Goal: Task Accomplishment & Management: Complete application form

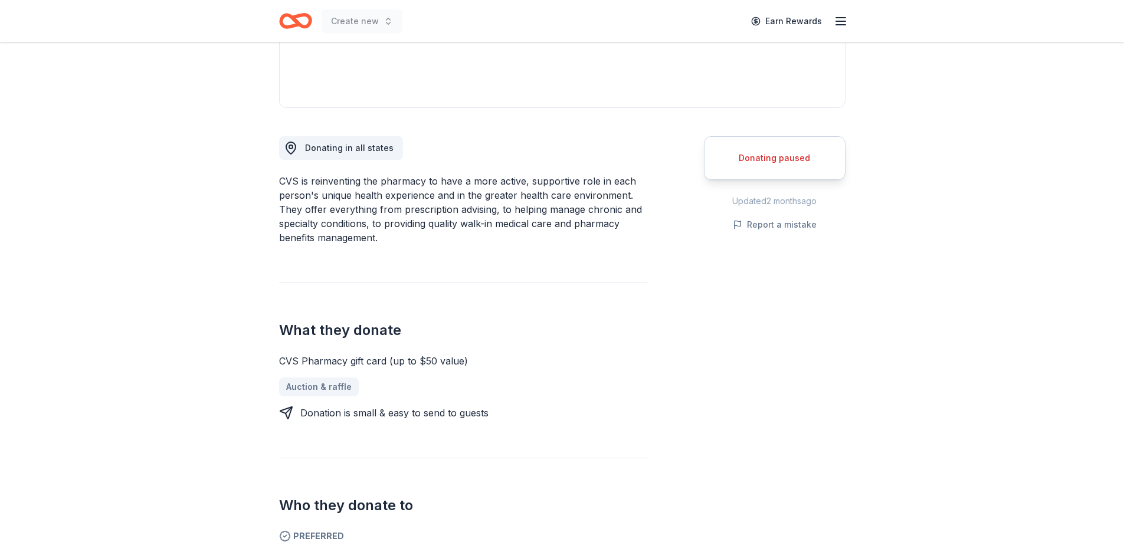
scroll to position [177, 0]
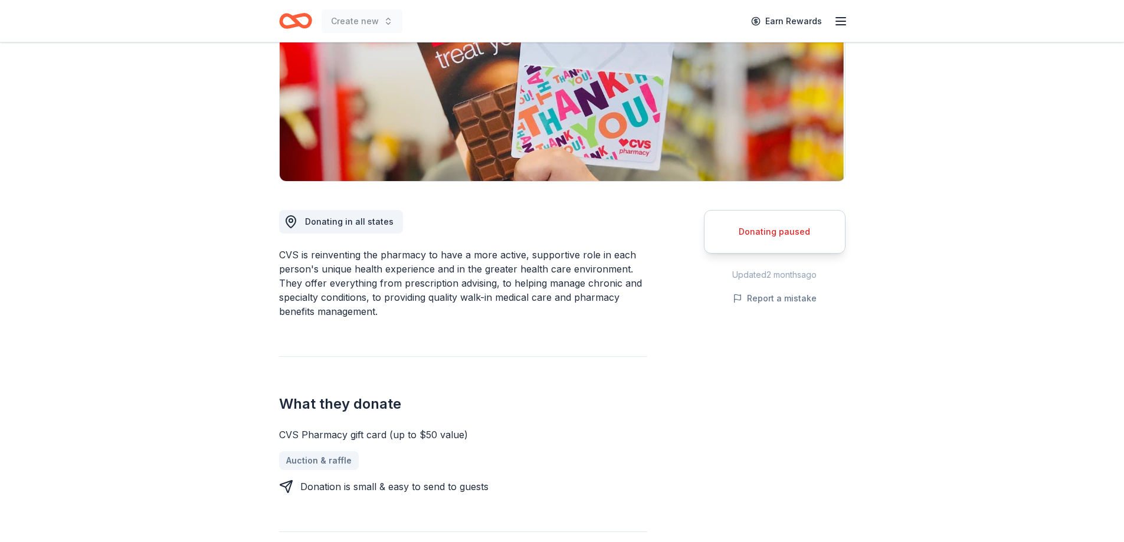
click at [761, 232] on div "Donating paused" at bounding box center [774, 232] width 112 height 14
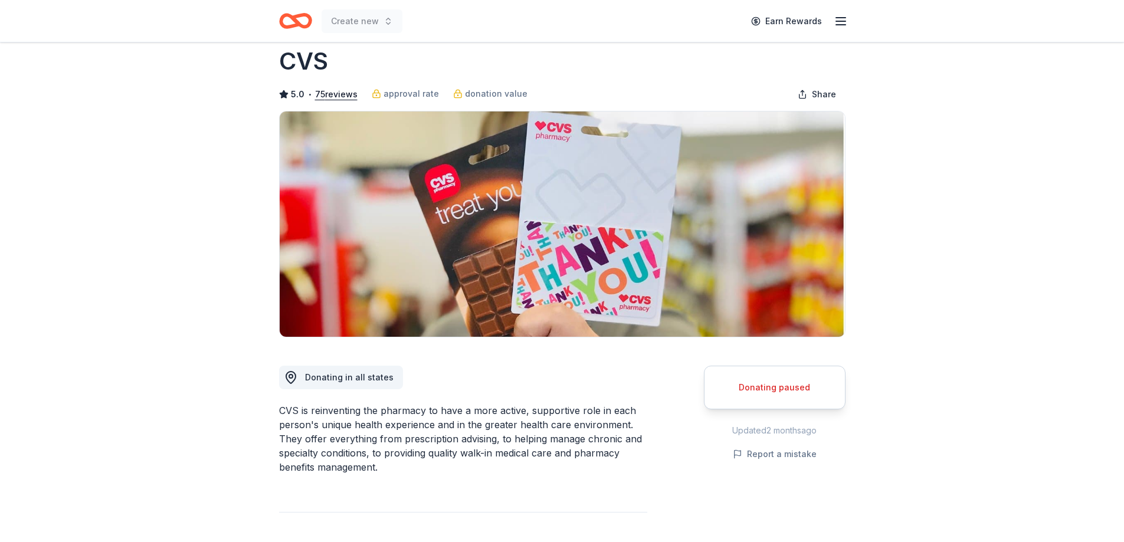
scroll to position [0, 0]
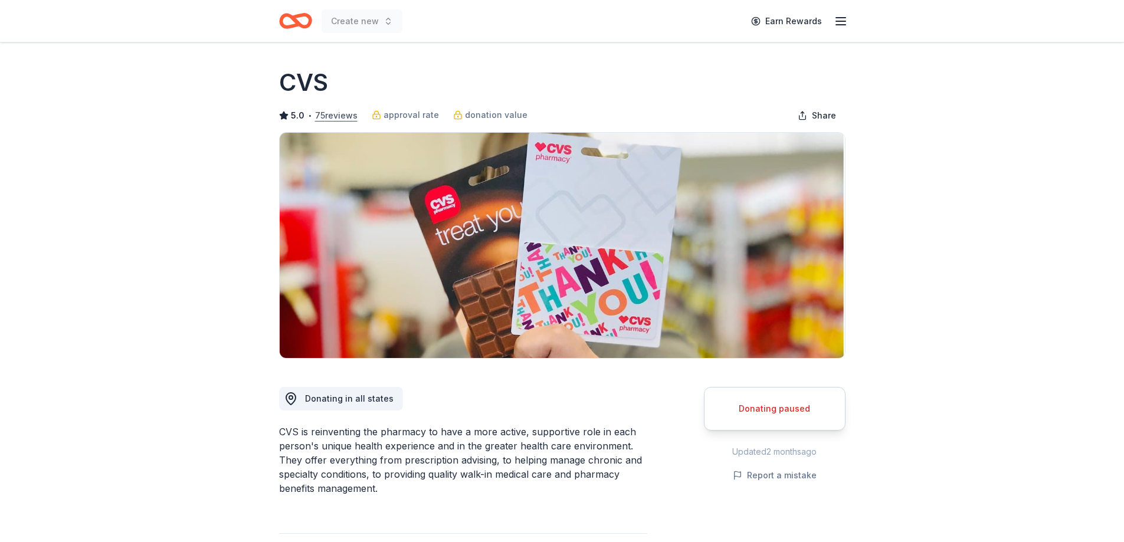
click at [339, 113] on button "75 reviews" at bounding box center [336, 116] width 42 height 14
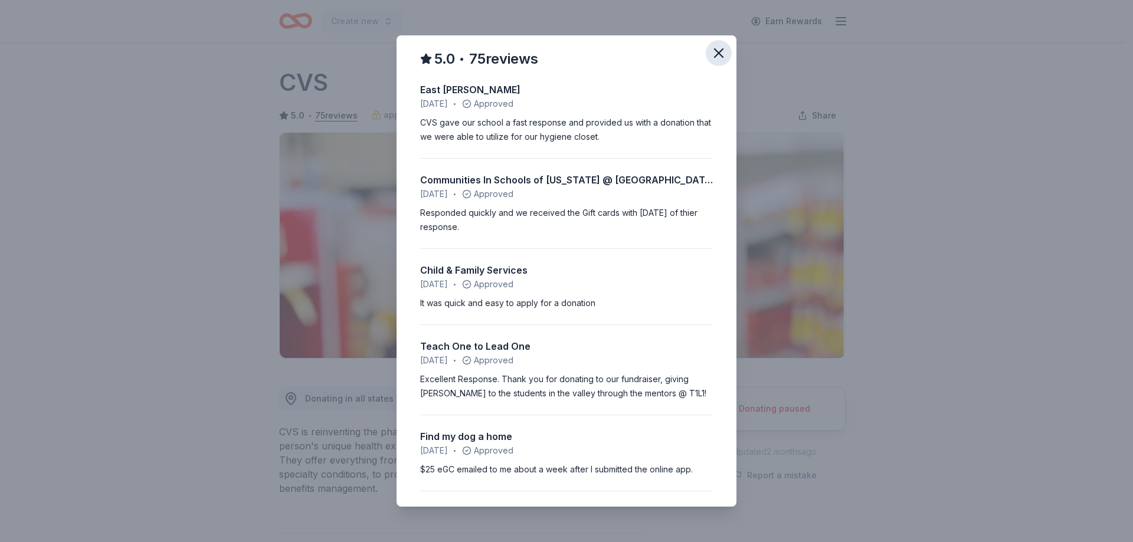
click at [714, 53] on icon "button" at bounding box center [718, 53] width 8 height 8
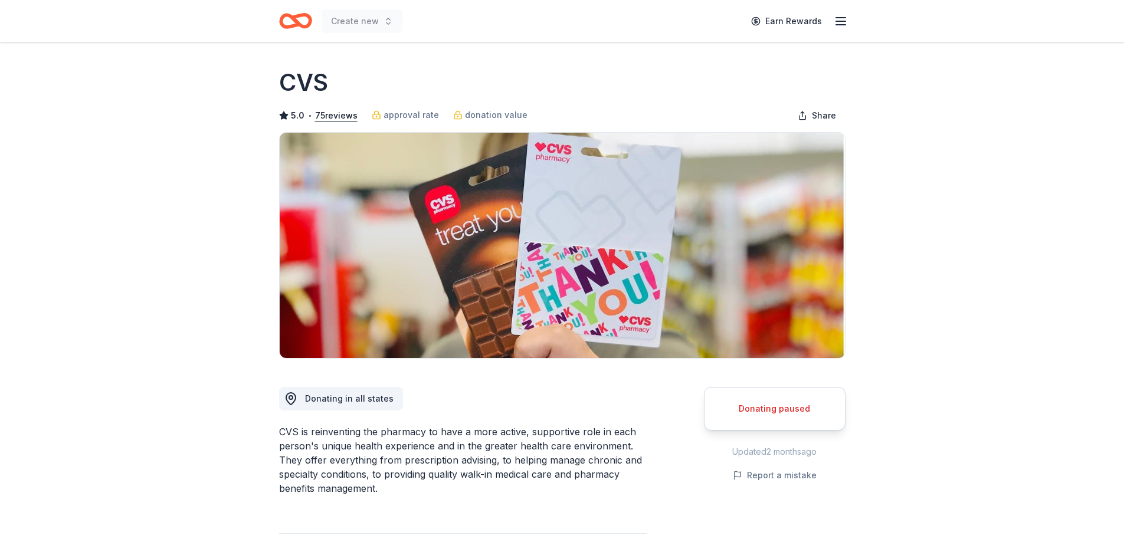
click at [841, 25] on line "button" at bounding box center [840, 25] width 9 height 0
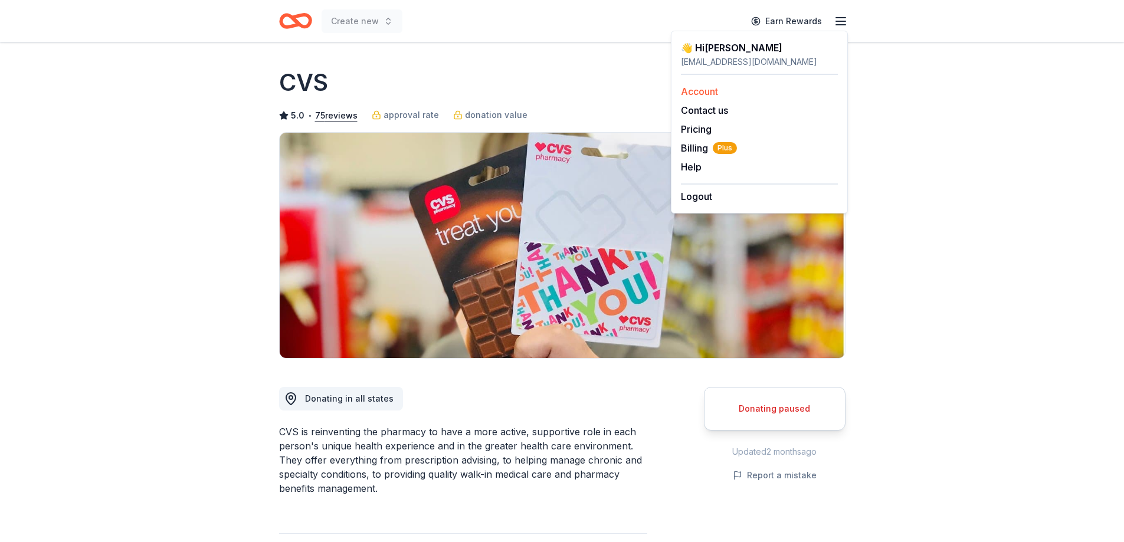
click at [688, 86] on link "Account" at bounding box center [699, 92] width 37 height 12
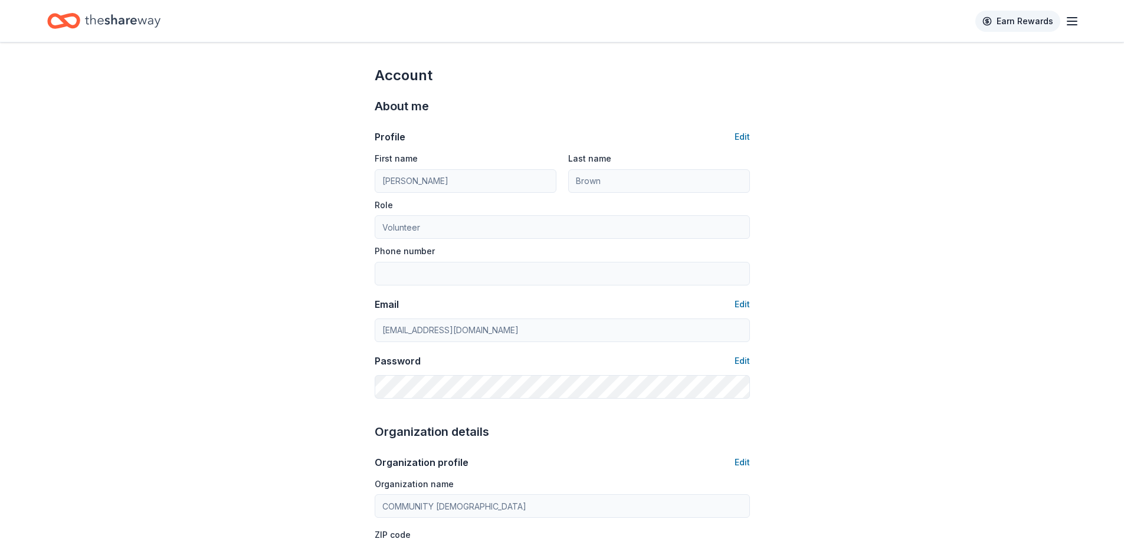
click at [1043, 23] on link "Earn Rewards" at bounding box center [1017, 21] width 85 height 21
click at [1071, 21] on icon "button" at bounding box center [1072, 21] width 14 height 14
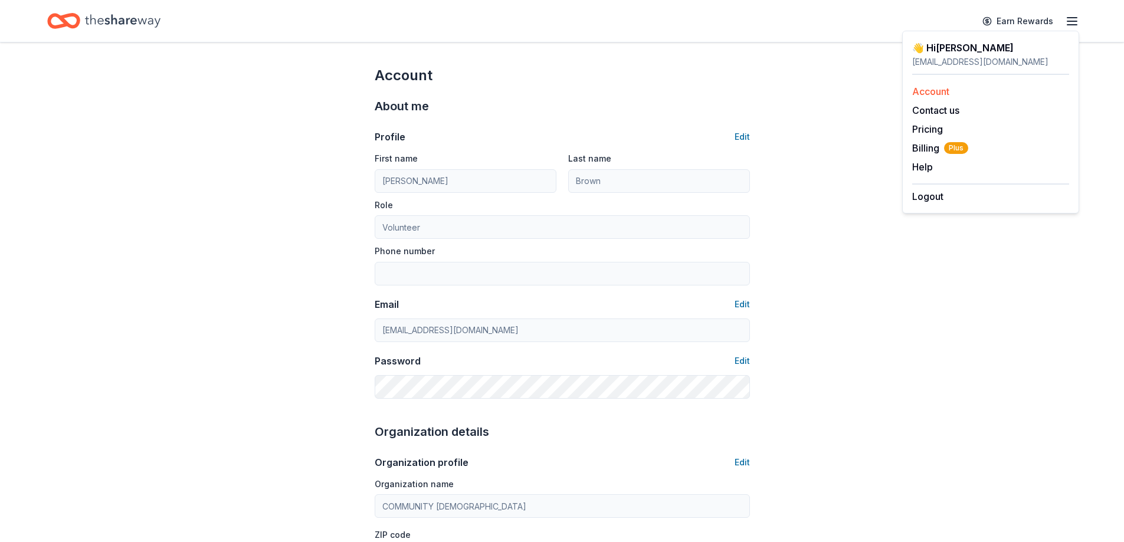
click at [940, 94] on link "Account" at bounding box center [930, 92] width 37 height 12
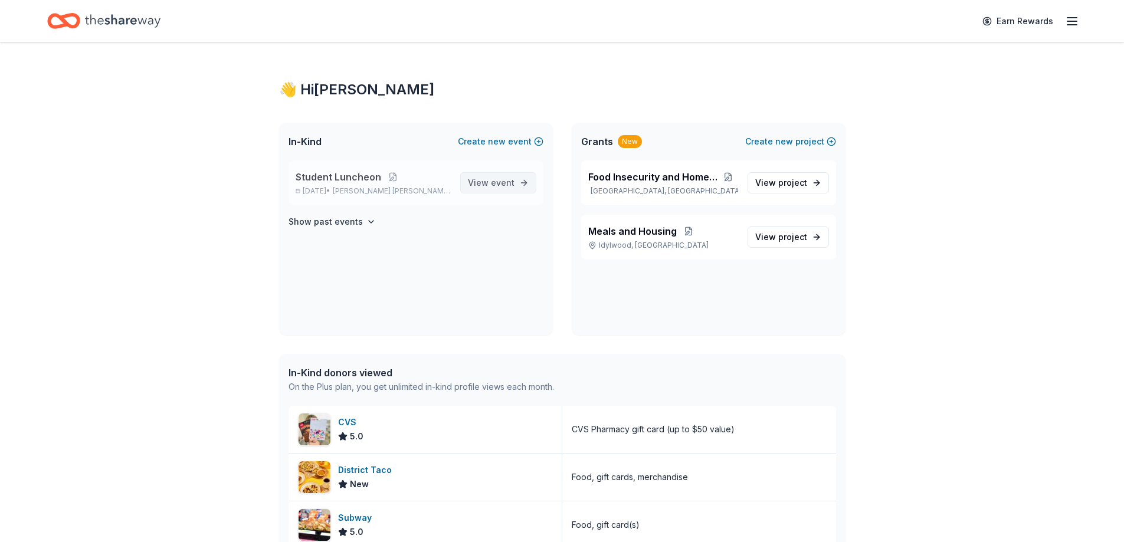
click at [520, 180] on link "View event" at bounding box center [498, 182] width 76 height 21
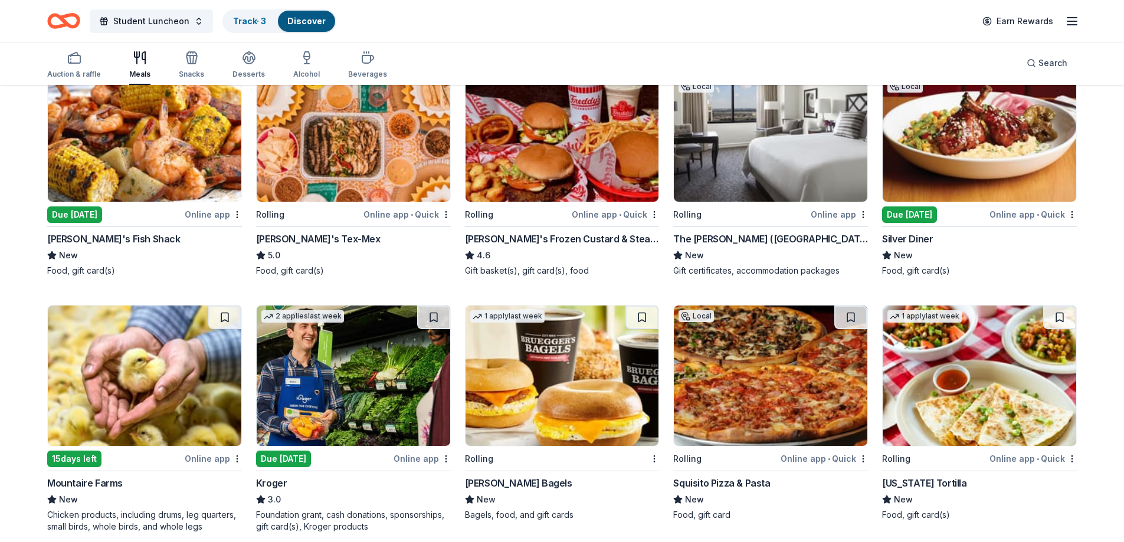
scroll to position [177, 0]
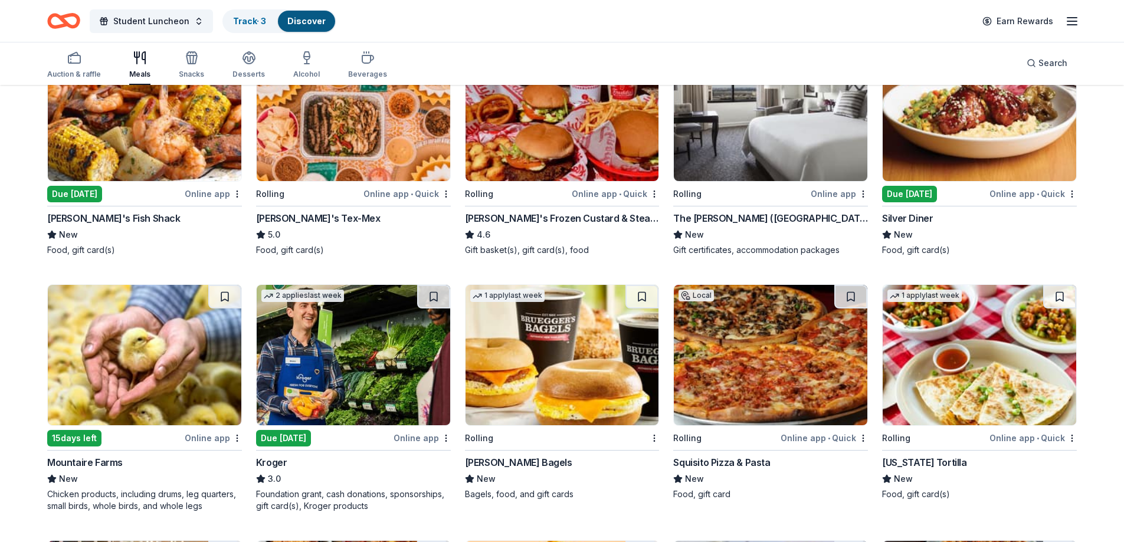
click at [1051, 194] on div "Online app • Quick" at bounding box center [1032, 193] width 87 height 15
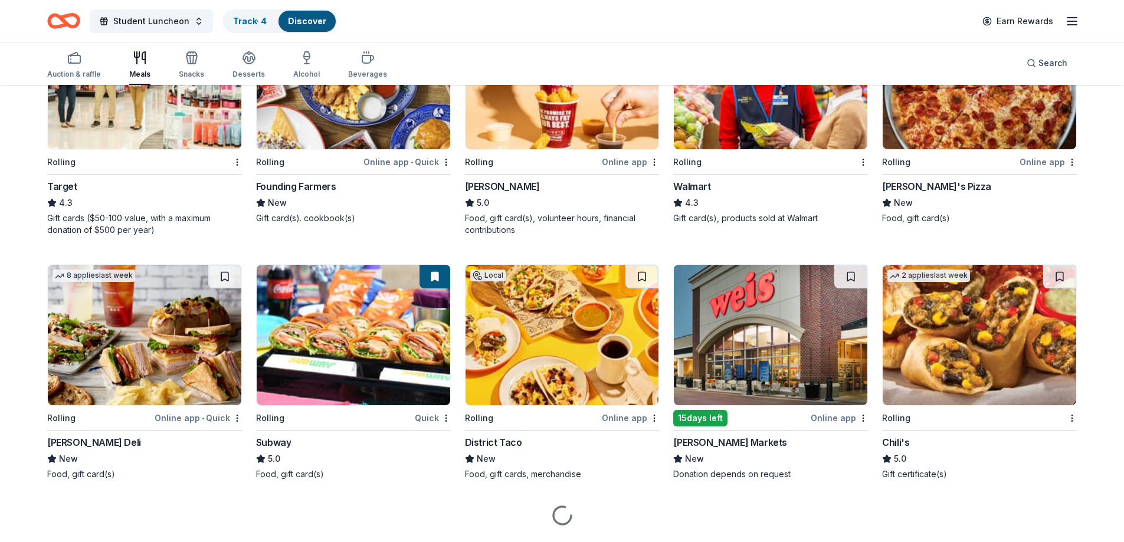
scroll to position [741, 0]
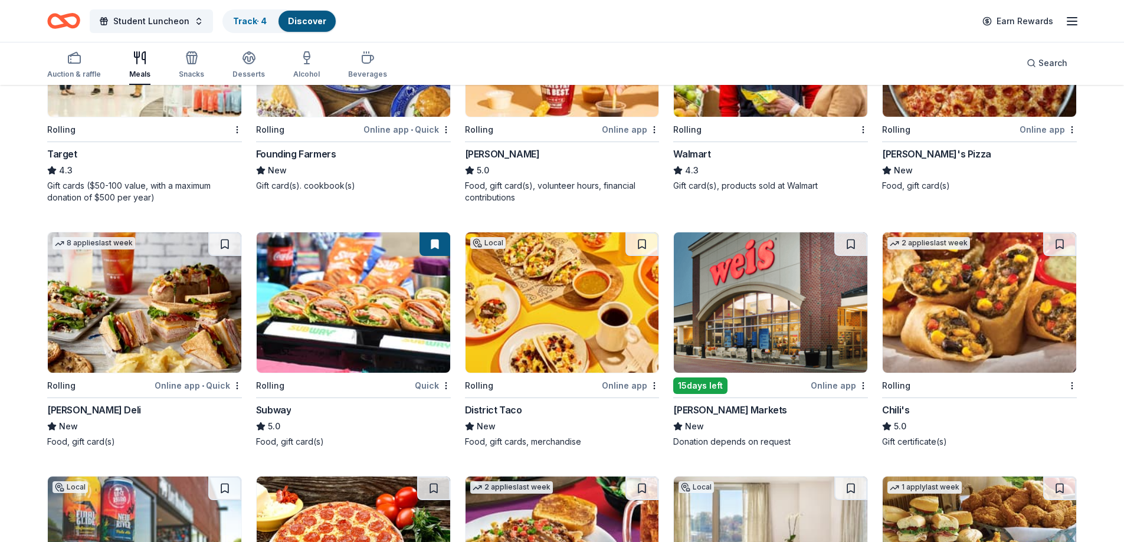
click at [425, 386] on div "Quick" at bounding box center [433, 385] width 36 height 15
click at [624, 383] on div "Online app" at bounding box center [630, 385] width 57 height 15
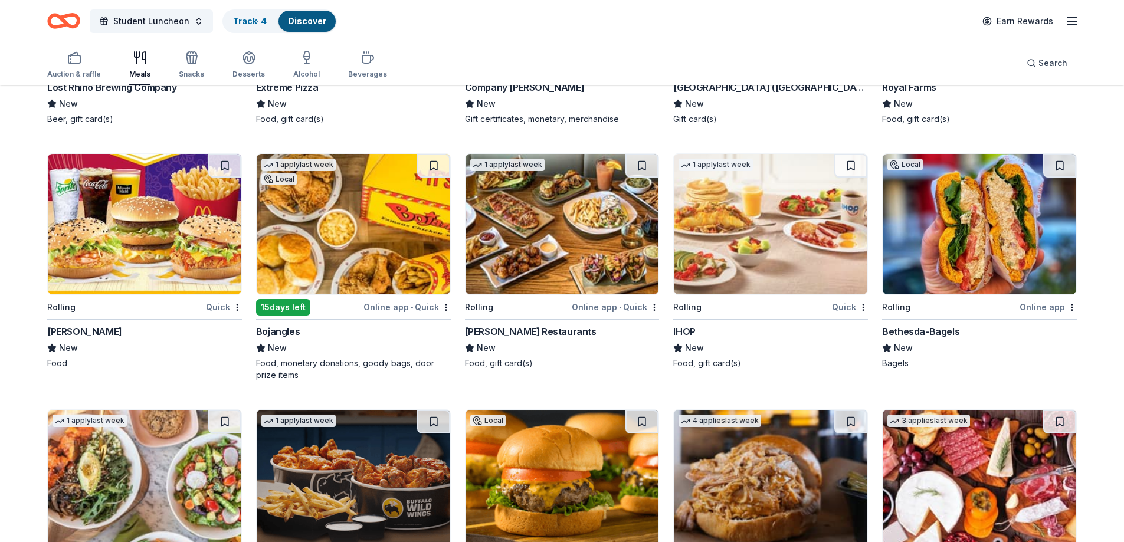
scroll to position [1331, 0]
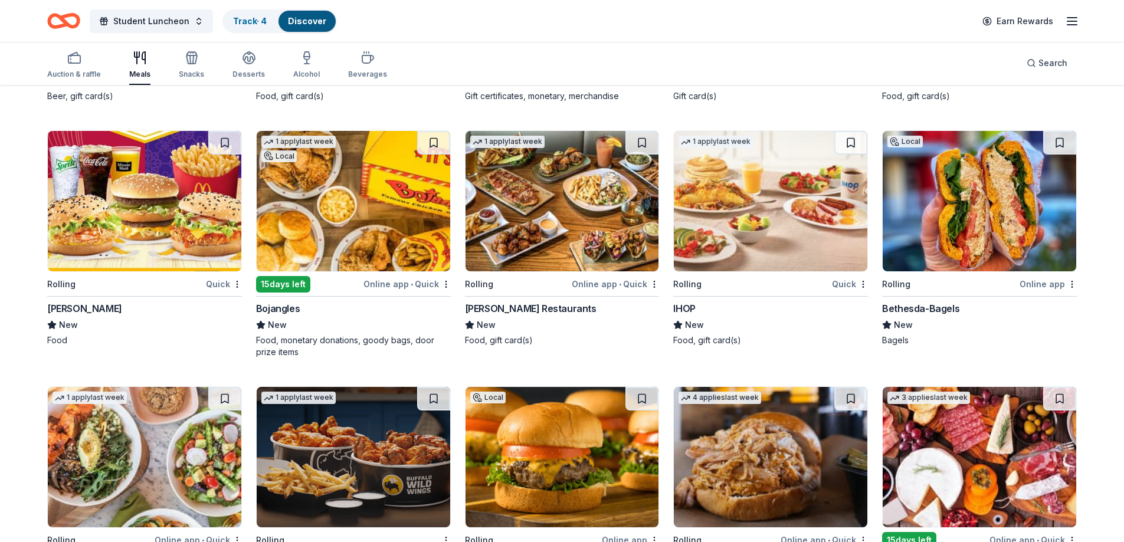
click at [210, 288] on div "Quick" at bounding box center [224, 284] width 36 height 15
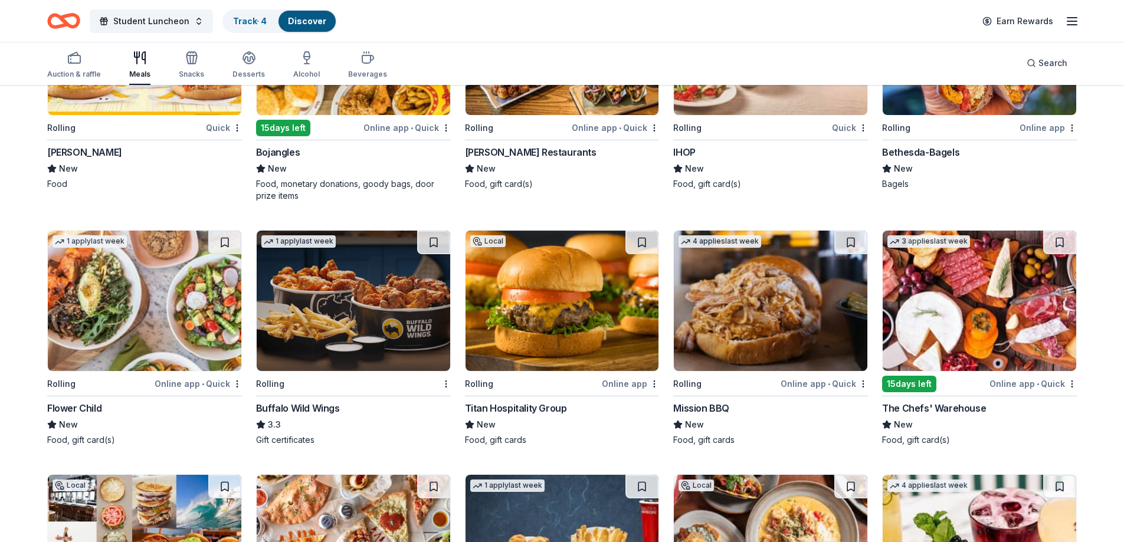
scroll to position [1567, 0]
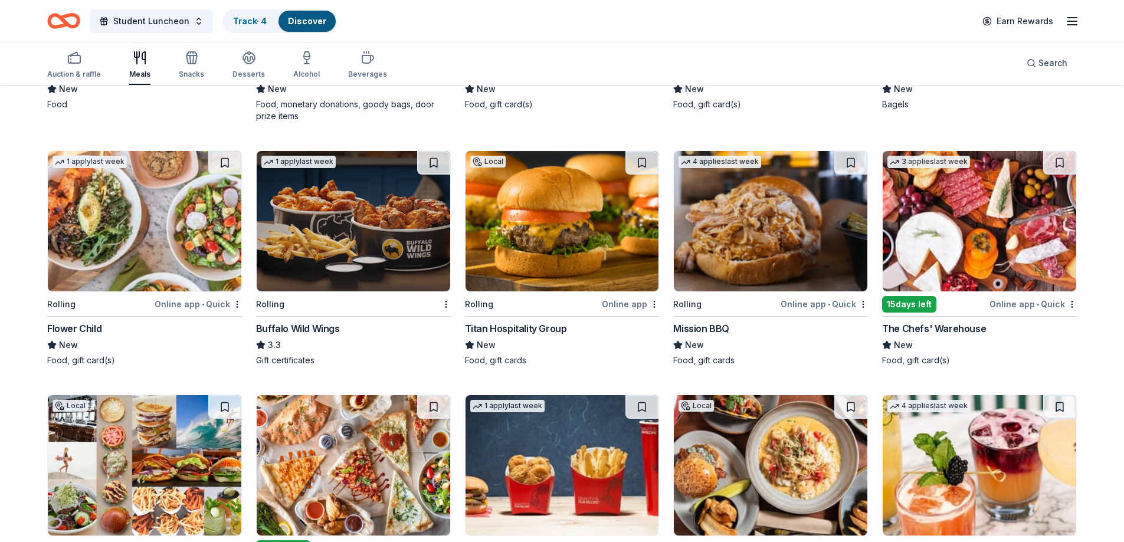
click at [313, 274] on img at bounding box center [353, 221] width 193 height 140
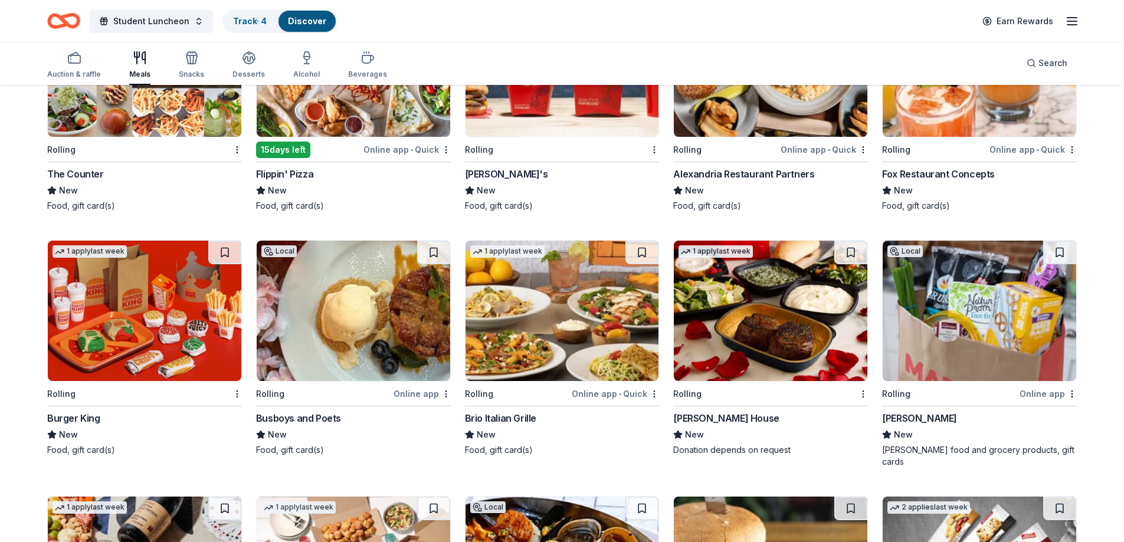
scroll to position [2025, 0]
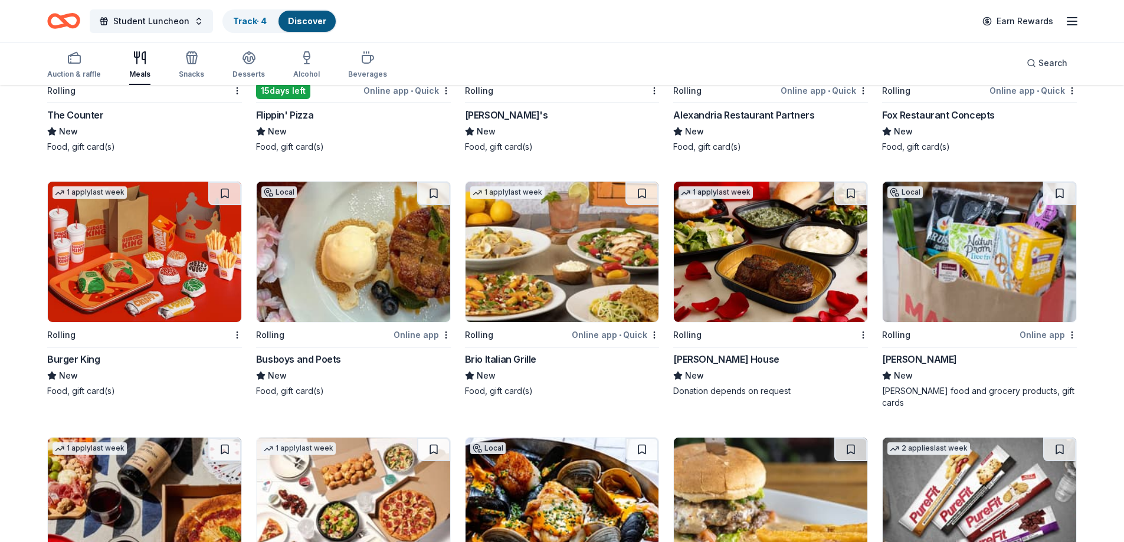
click at [76, 355] on div "Burger King" at bounding box center [73, 359] width 53 height 14
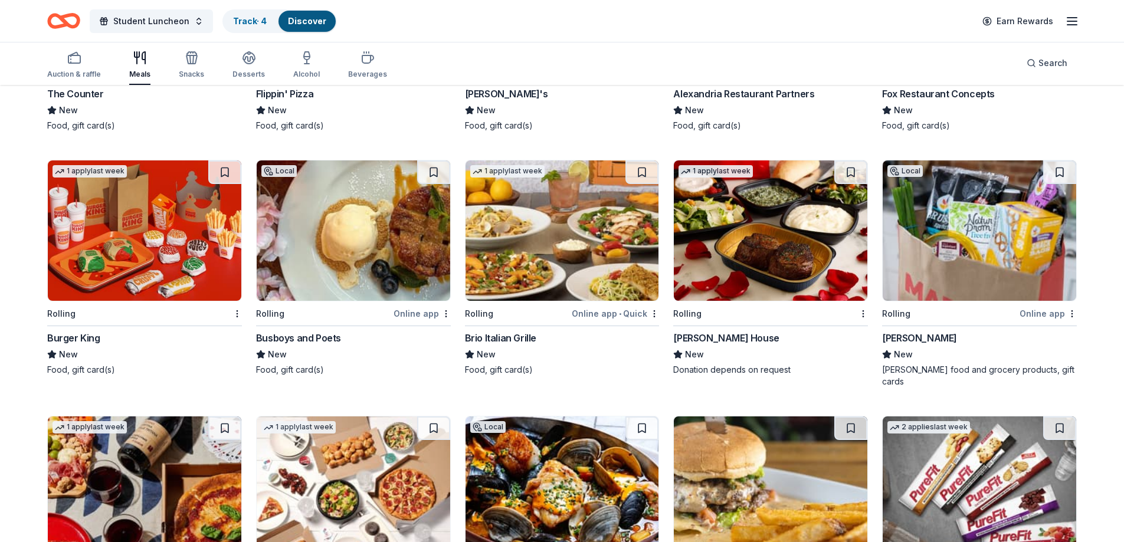
scroll to position [2202, 0]
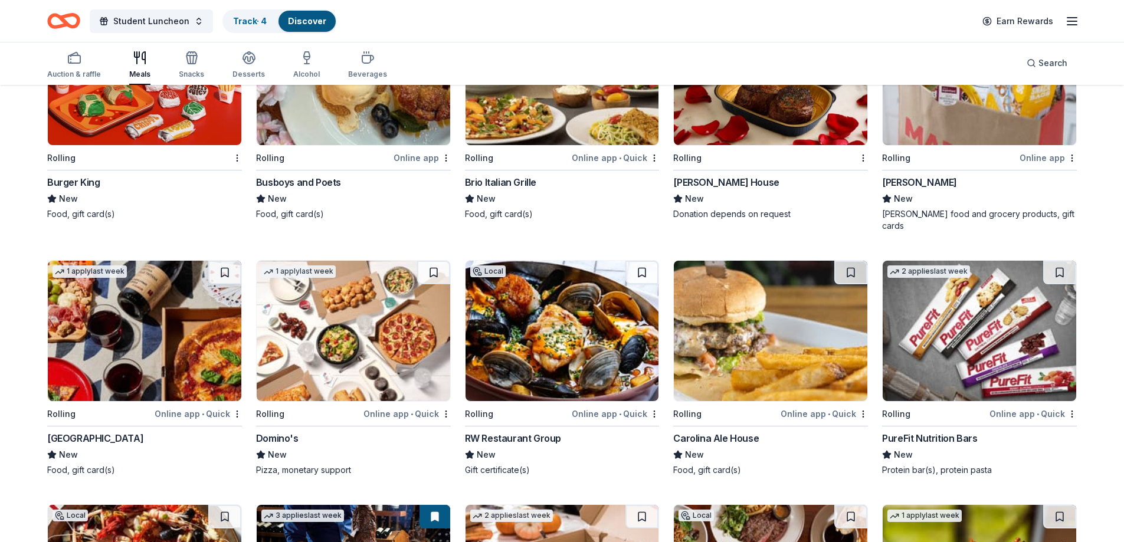
click at [424, 406] on div "Online app • Quick" at bounding box center [406, 413] width 87 height 15
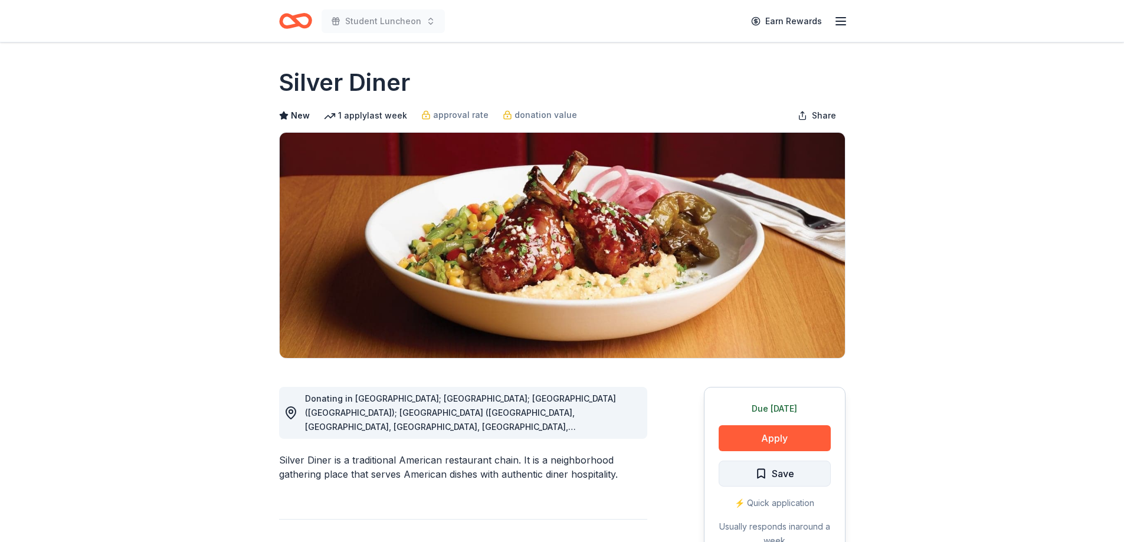
click at [790, 477] on span "Save" at bounding box center [783, 473] width 22 height 15
click at [773, 436] on button "Apply" at bounding box center [774, 438] width 112 height 26
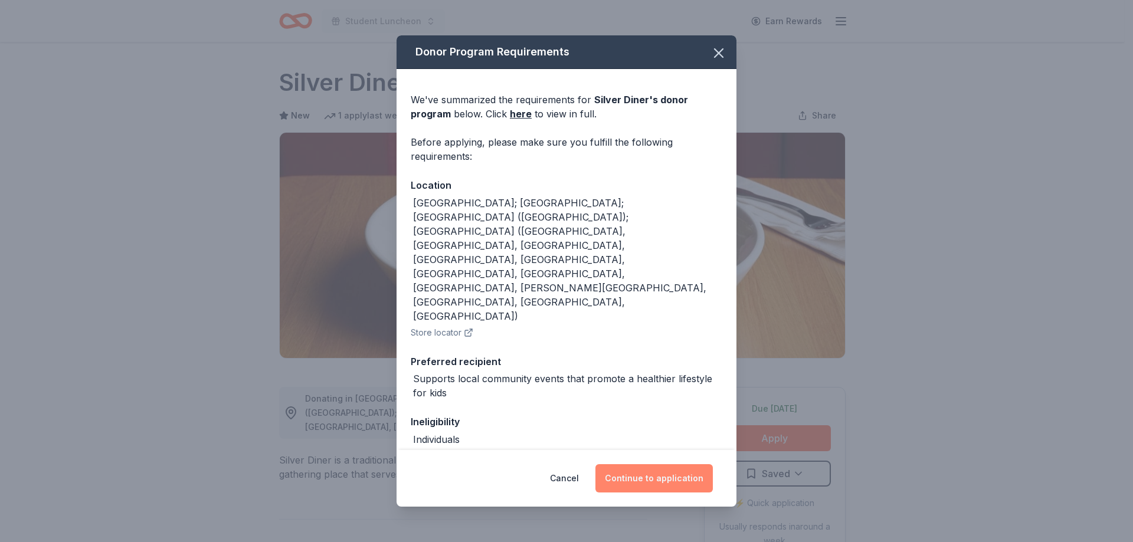
click at [645, 471] on button "Continue to application" at bounding box center [653, 478] width 117 height 28
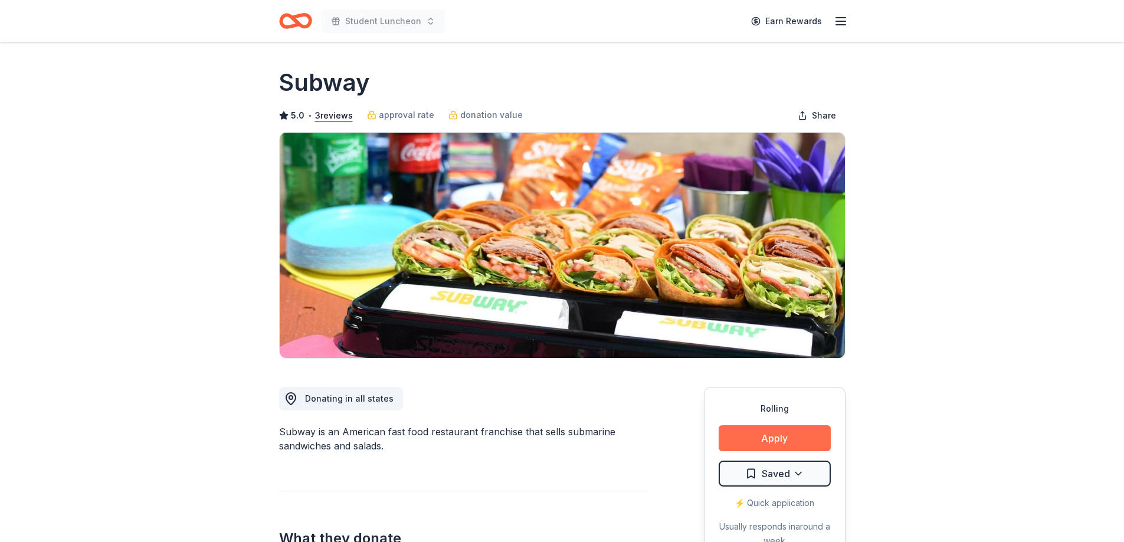
click at [782, 445] on button "Apply" at bounding box center [774, 438] width 112 height 26
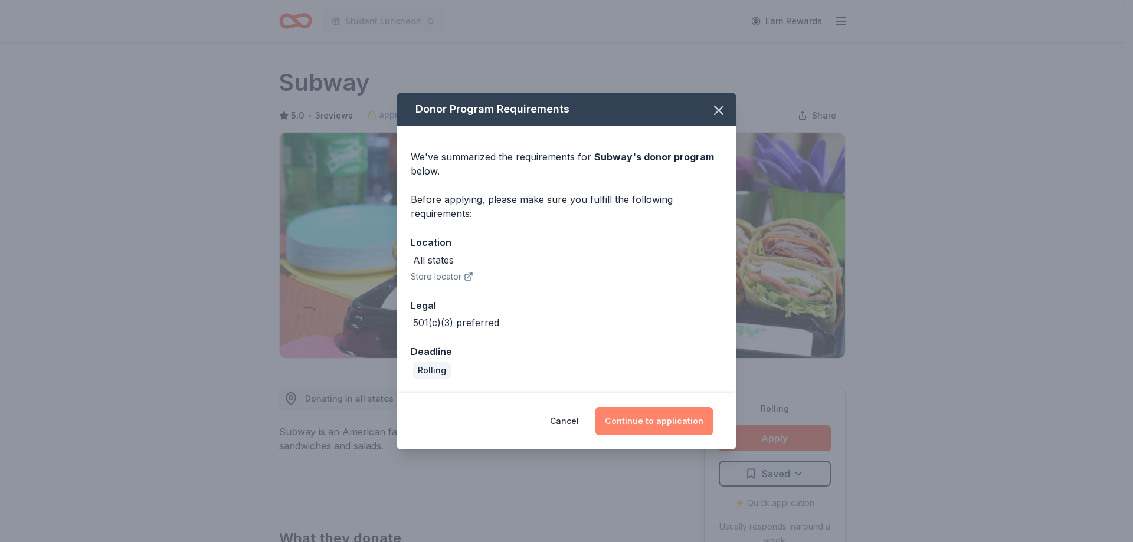
click at [657, 422] on button "Continue to application" at bounding box center [653, 421] width 117 height 28
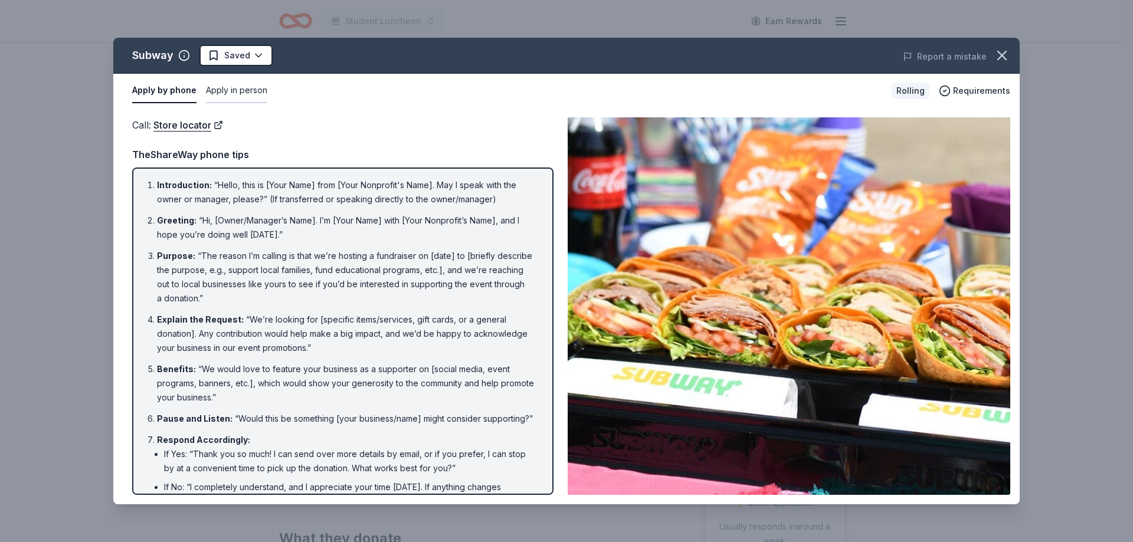
click at [241, 88] on button "Apply in person" at bounding box center [236, 90] width 61 height 25
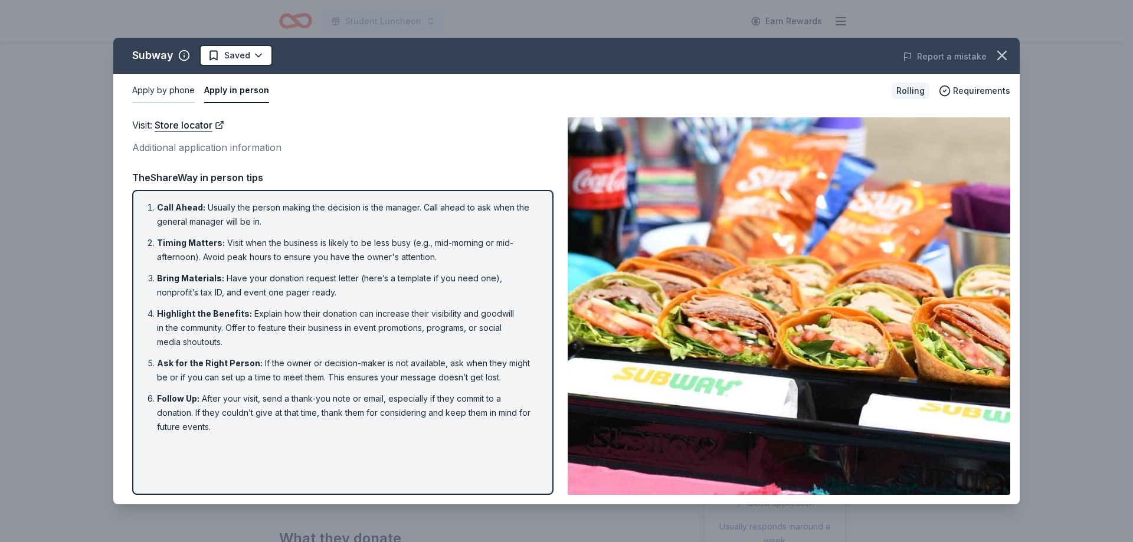
click at [176, 89] on button "Apply by phone" at bounding box center [163, 90] width 63 height 25
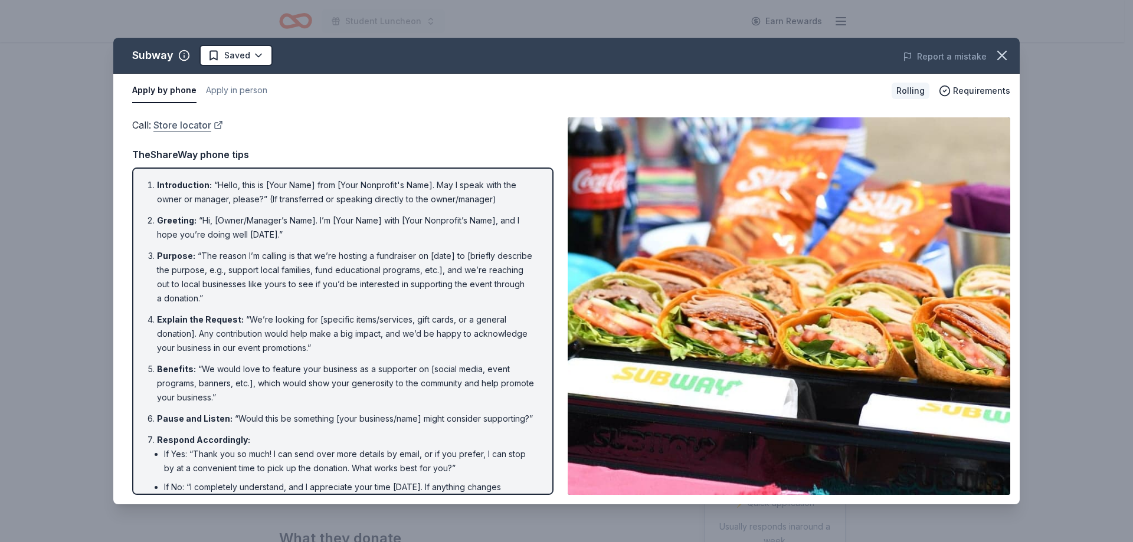
click at [188, 123] on link "Store locator" at bounding box center [188, 124] width 70 height 15
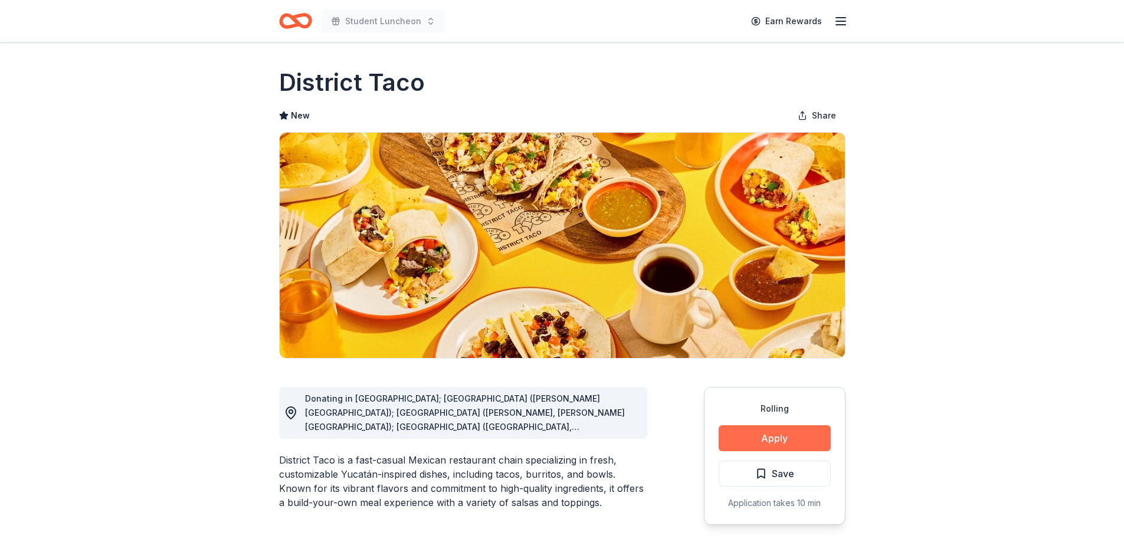
click at [741, 434] on button "Apply" at bounding box center [774, 438] width 112 height 26
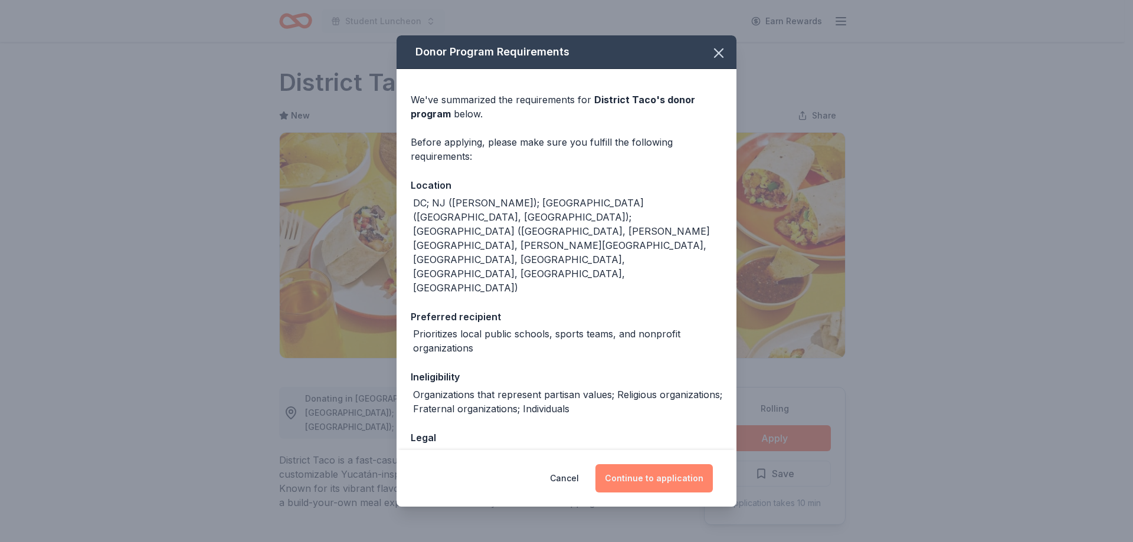
click at [675, 476] on button "Continue to application" at bounding box center [653, 478] width 117 height 28
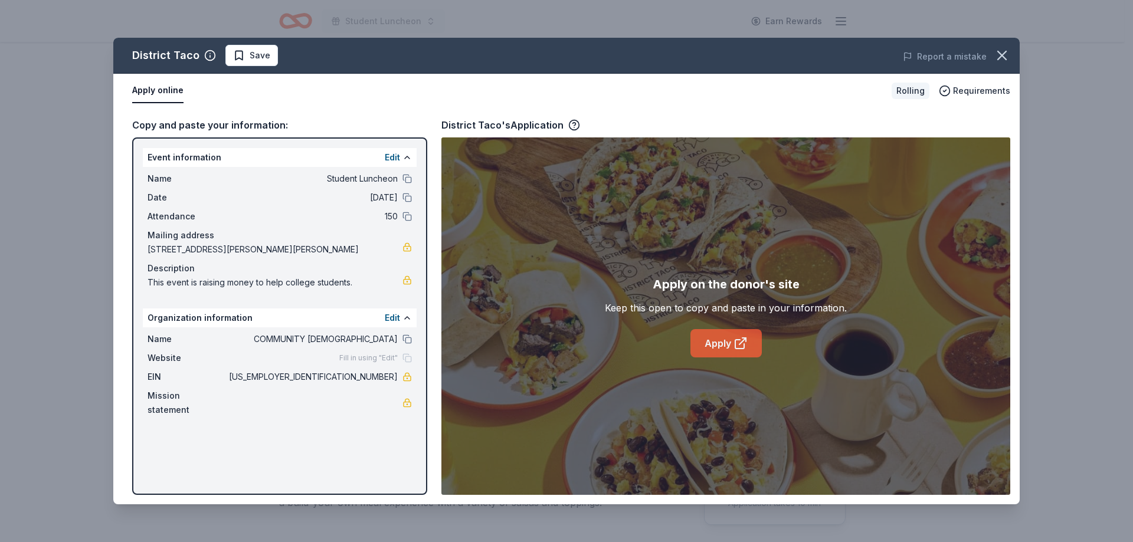
click at [729, 353] on link "Apply" at bounding box center [725, 343] width 71 height 28
click at [1002, 59] on icon "button" at bounding box center [1001, 55] width 17 height 17
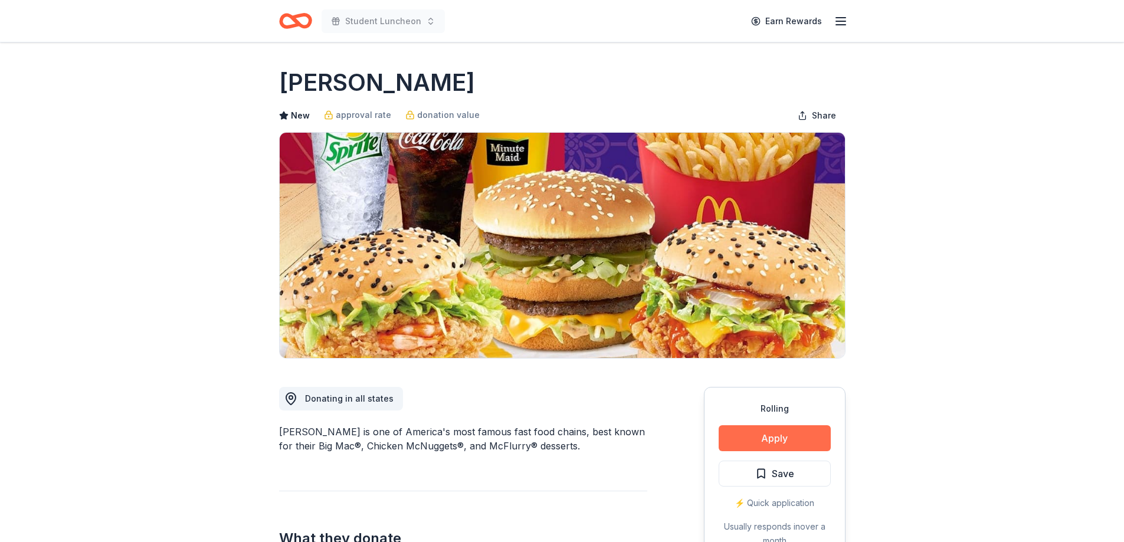
click at [759, 441] on button "Apply" at bounding box center [774, 438] width 112 height 26
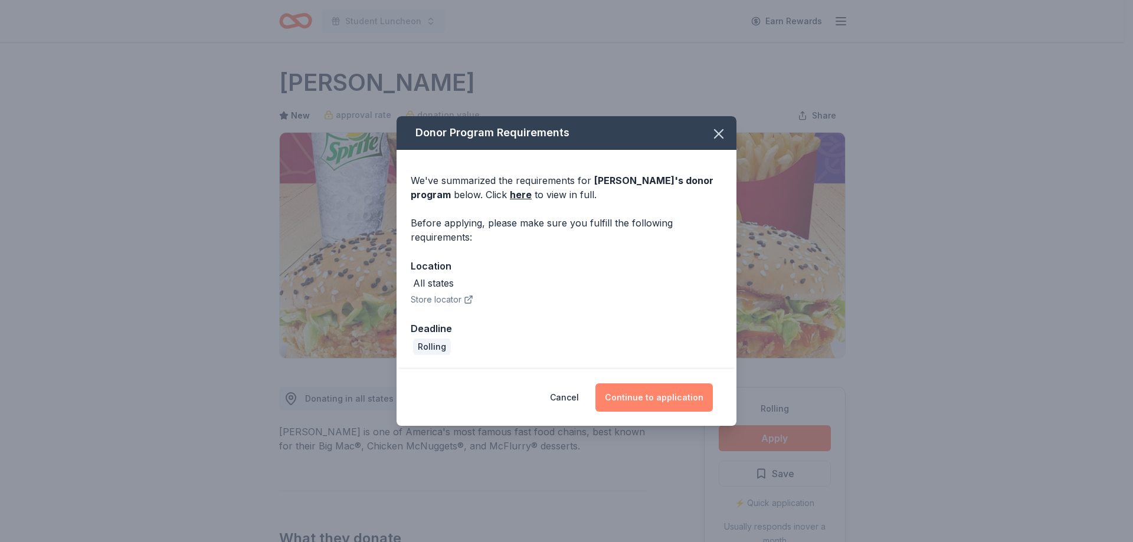
click at [643, 392] on button "Continue to application" at bounding box center [653, 397] width 117 height 28
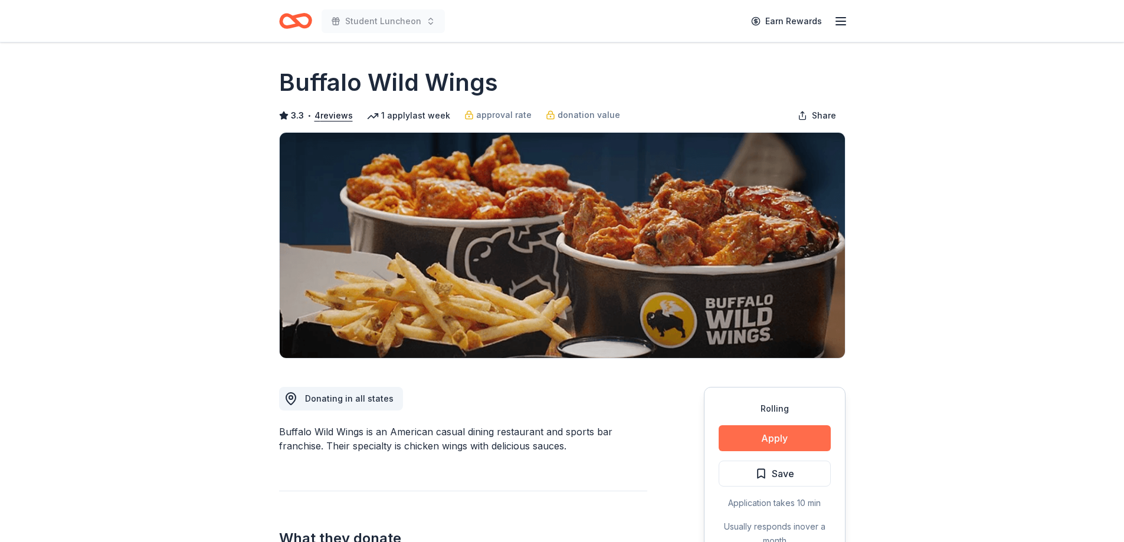
click at [755, 432] on button "Apply" at bounding box center [774, 438] width 112 height 26
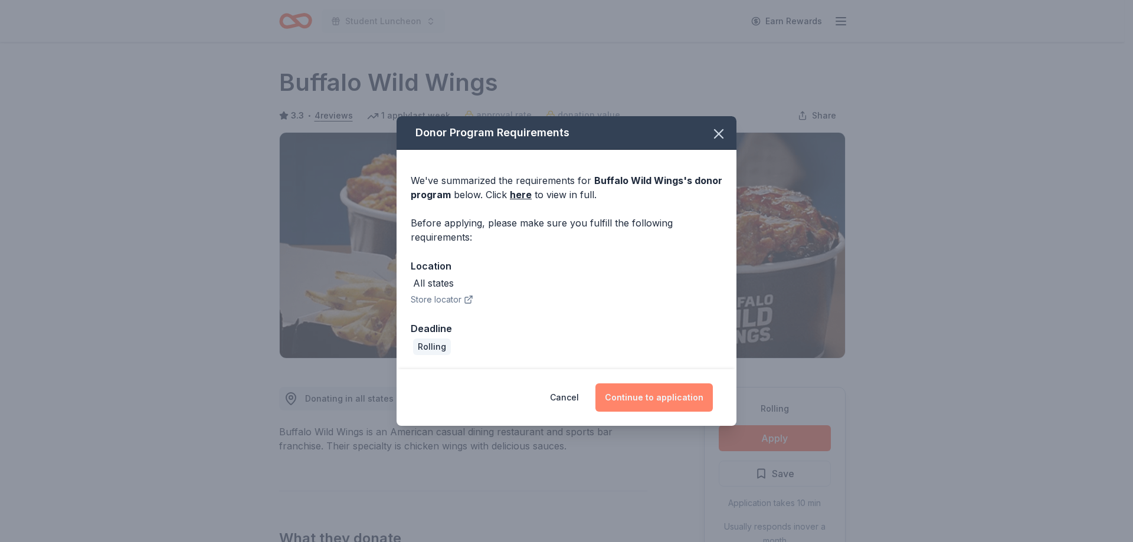
click at [653, 403] on button "Continue to application" at bounding box center [653, 397] width 117 height 28
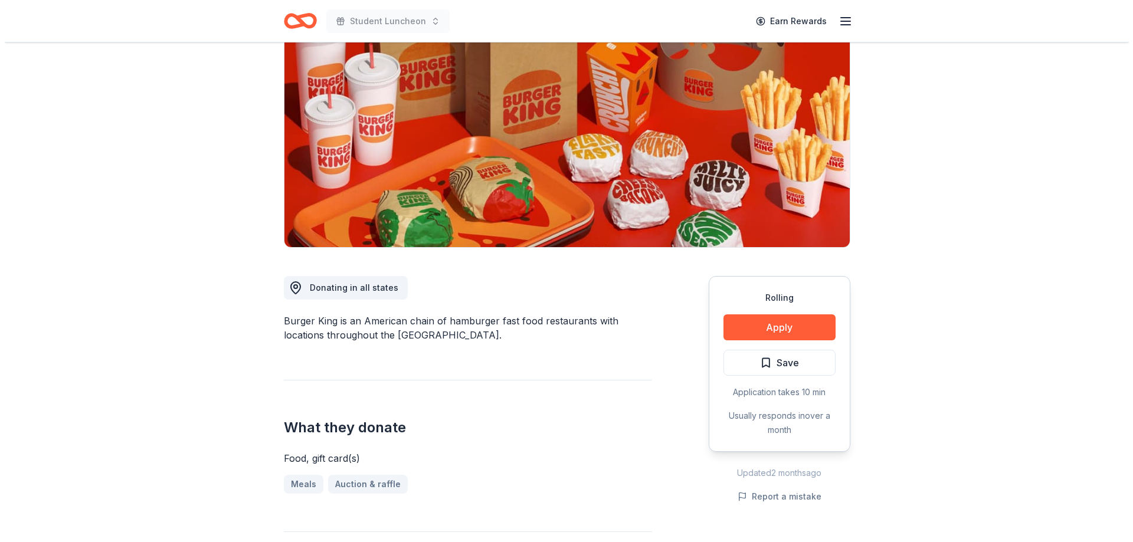
scroll to position [118, 0]
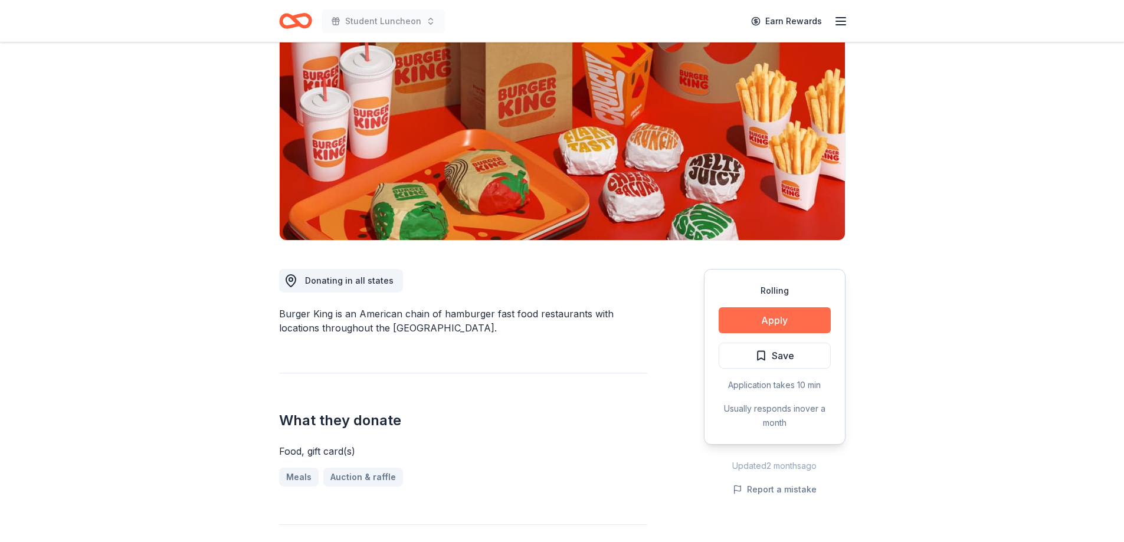
click at [760, 323] on button "Apply" at bounding box center [774, 320] width 112 height 26
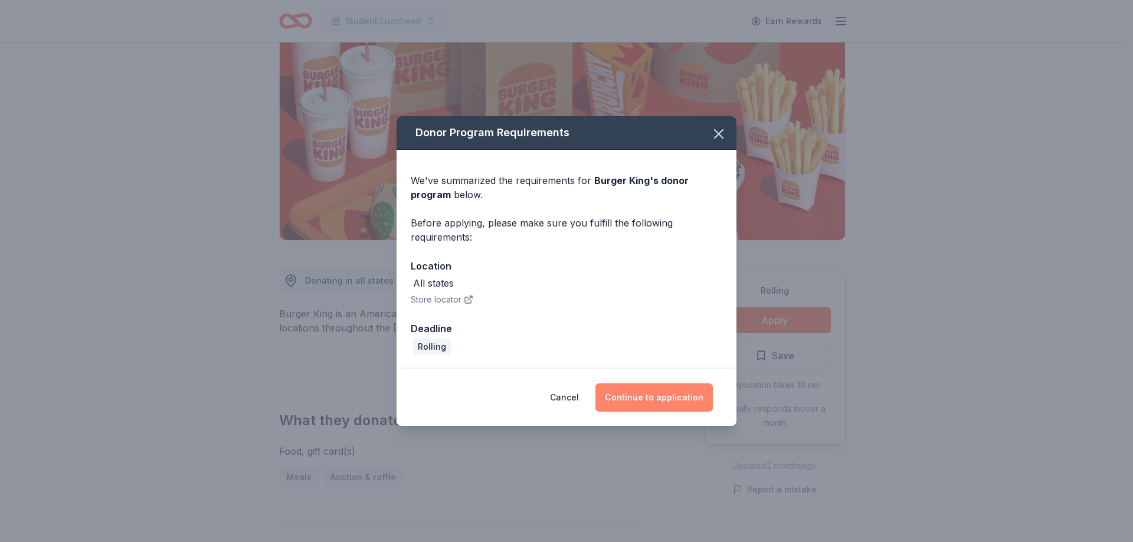
click at [639, 392] on button "Continue to application" at bounding box center [653, 397] width 117 height 28
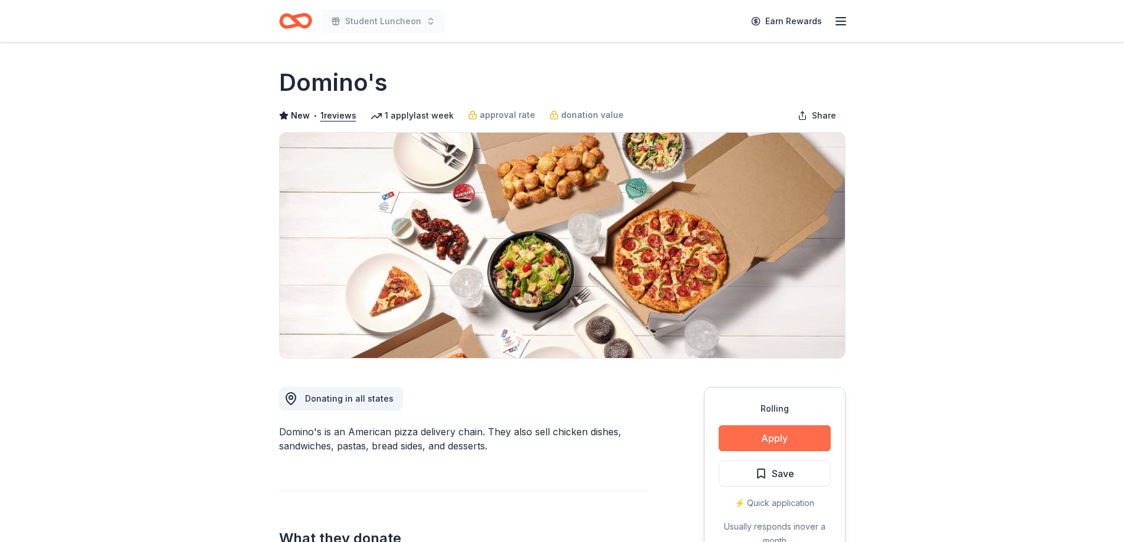
click at [767, 434] on button "Apply" at bounding box center [774, 438] width 112 height 26
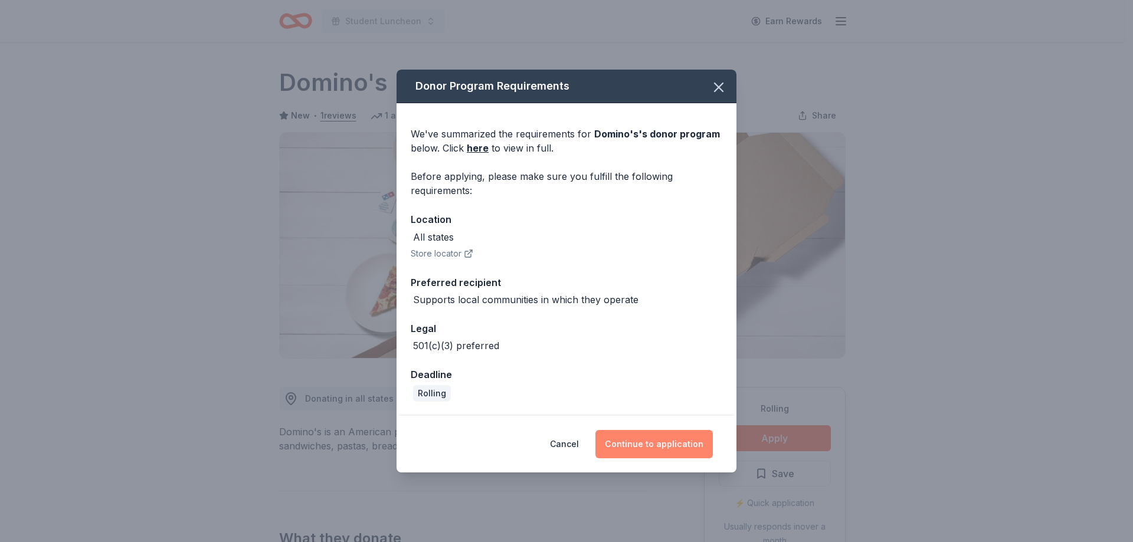
click at [680, 448] on button "Continue to application" at bounding box center [653, 444] width 117 height 28
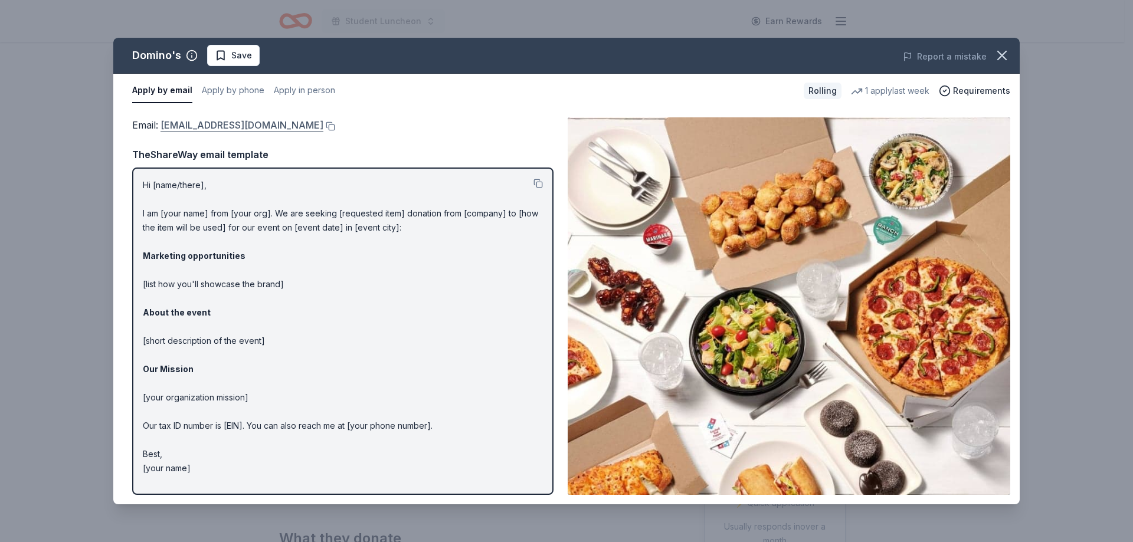
drag, startPoint x: 311, startPoint y: 125, endPoint x: 261, endPoint y: 125, distance: 50.1
click at [261, 125] on div "Email : [EMAIL_ADDRESS][DOMAIN_NAME]" at bounding box center [342, 124] width 421 height 15
